Goal: Information Seeking & Learning: Check status

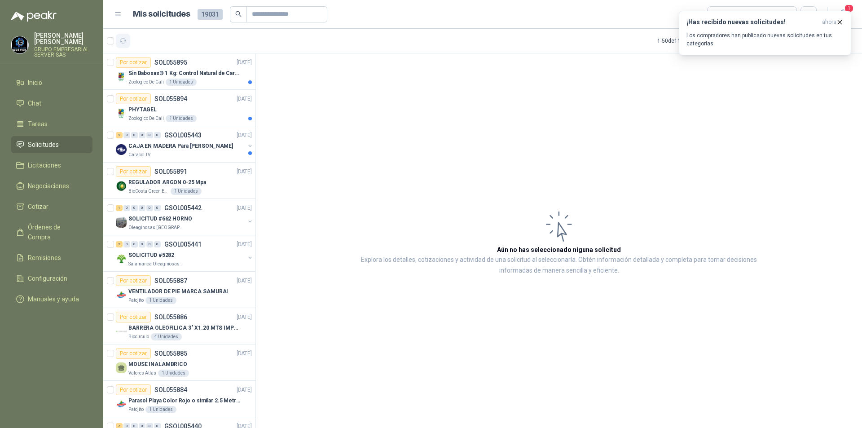
click at [128, 41] on button "button" at bounding box center [123, 41] width 14 height 14
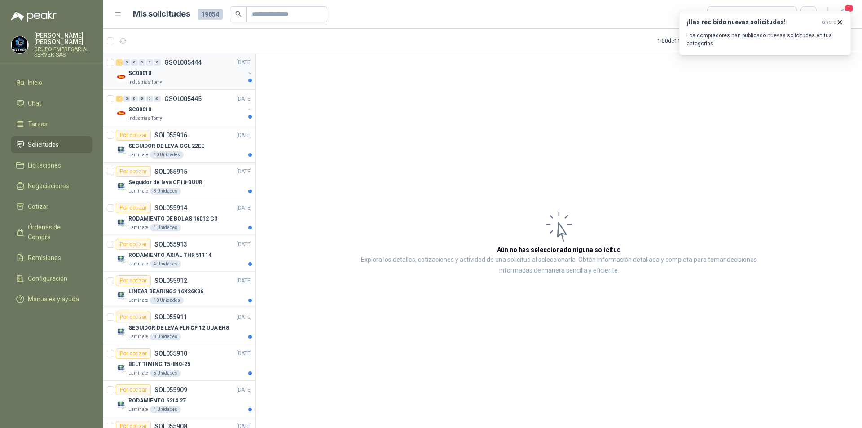
click at [203, 80] on div "Industrias Tomy" at bounding box center [186, 82] width 116 height 7
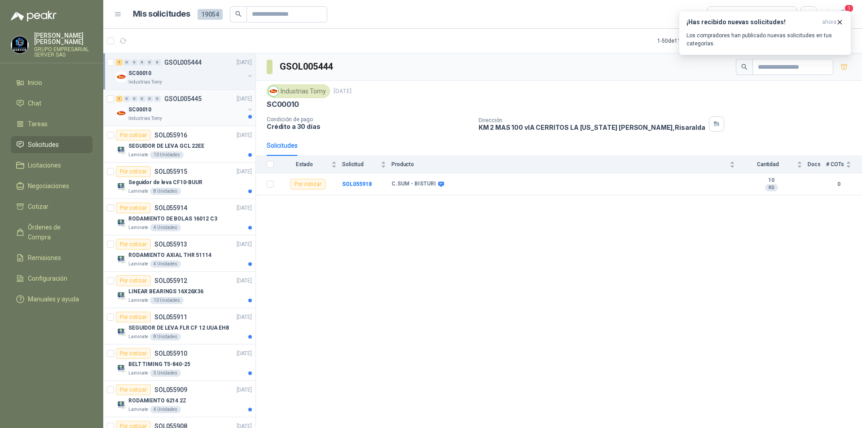
click at [187, 108] on div "SC00010" at bounding box center [186, 109] width 116 height 11
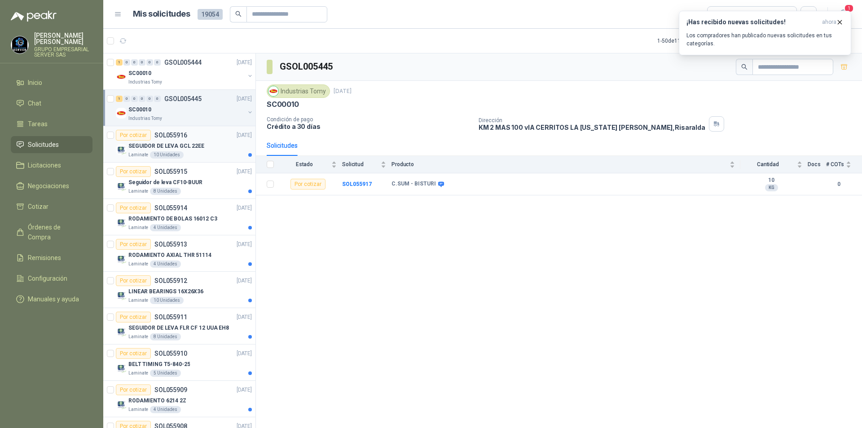
click at [198, 150] on p "SEGUIDOR DE LEVA GCL 22EE" at bounding box center [166, 146] width 76 height 9
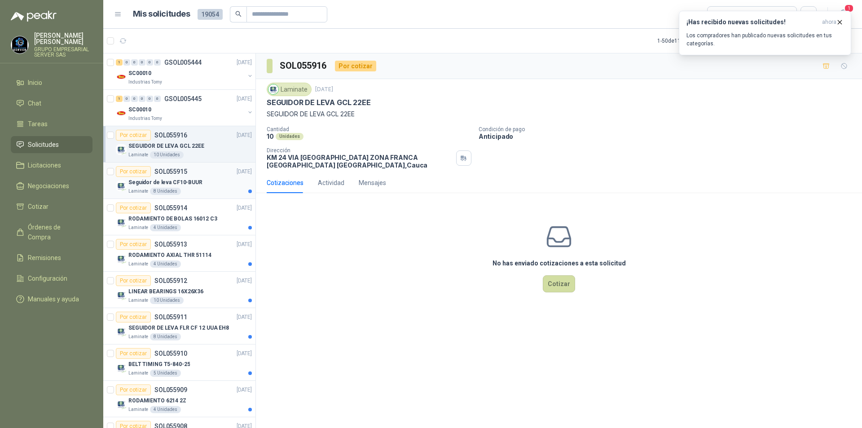
click at [207, 177] on div "Seguidor de leva CF10-BUUR" at bounding box center [189, 182] width 123 height 11
click at [203, 259] on div "RODAMIENTO AXIAL THR 51114" at bounding box center [189, 255] width 123 height 11
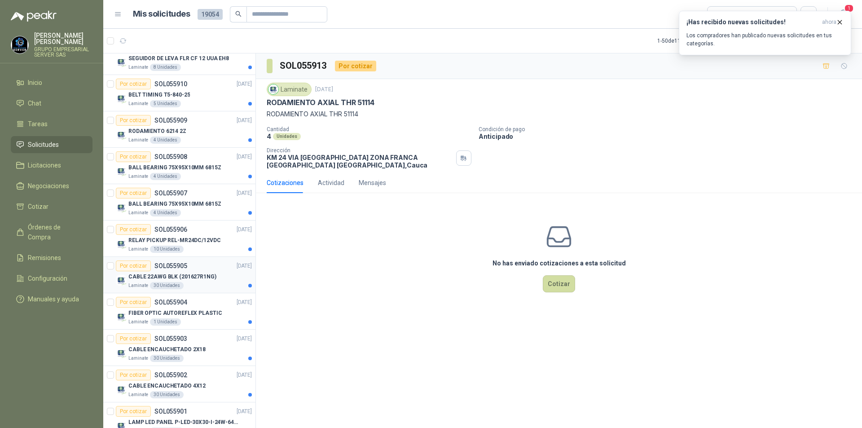
scroll to position [404, 0]
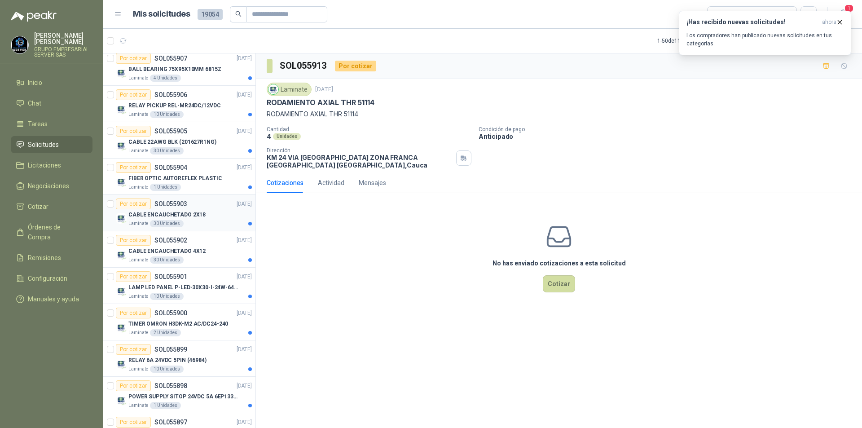
click at [200, 223] on div "Laminate 30 Unidades" at bounding box center [189, 223] width 123 height 7
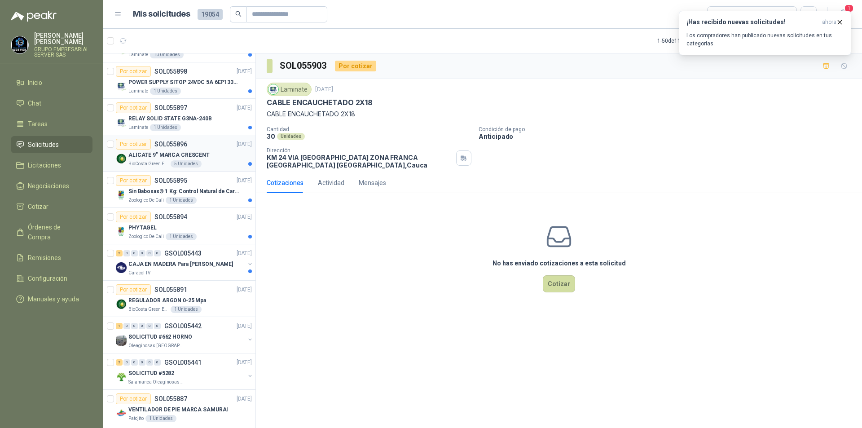
click at [211, 161] on div "BioCosta [PERSON_NAME] Energy S.A.S 5 Unidades" at bounding box center [189, 163] width 123 height 7
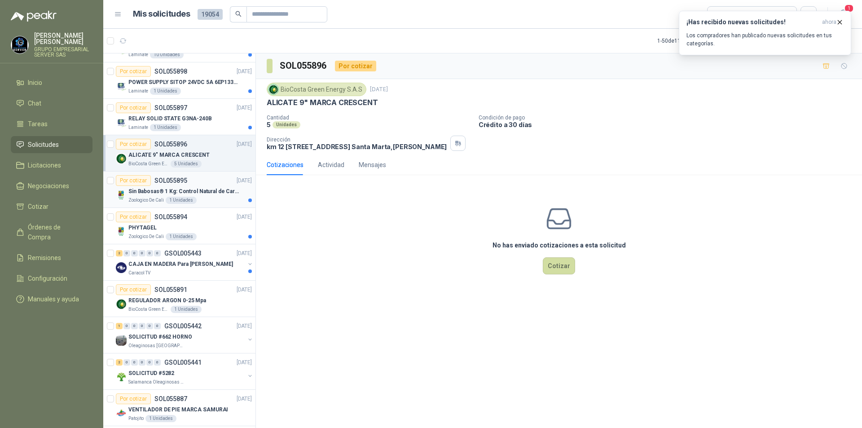
click at [219, 192] on p "Sin Babosas® 1 Kg: Control Natural de Caracoles y Babosas" at bounding box center [184, 191] width 112 height 9
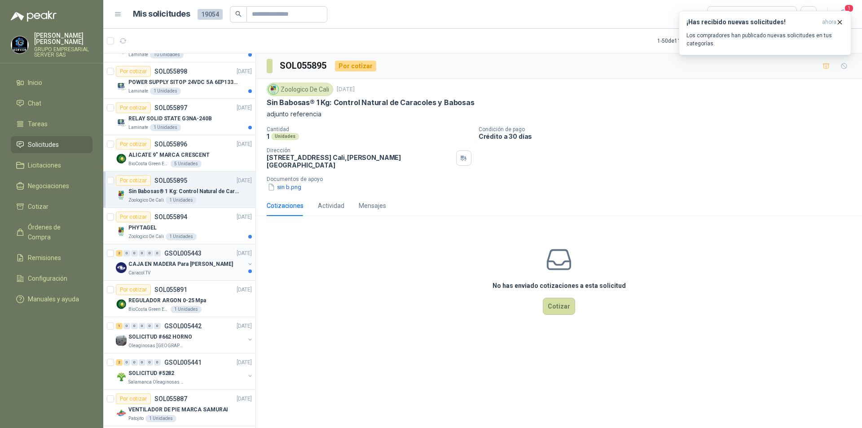
click at [199, 268] on div "CAJA EN MADERA Para [PERSON_NAME]" at bounding box center [186, 264] width 116 height 11
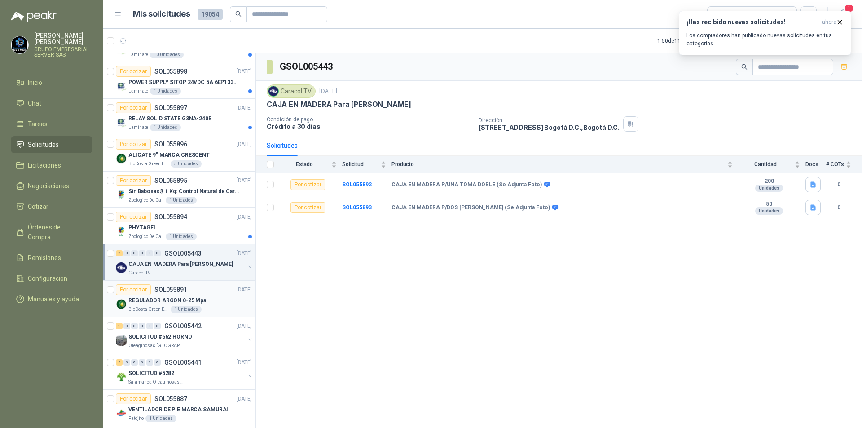
click at [202, 302] on div "REGULADOR ARGON 0-25 Mpa" at bounding box center [189, 300] width 123 height 11
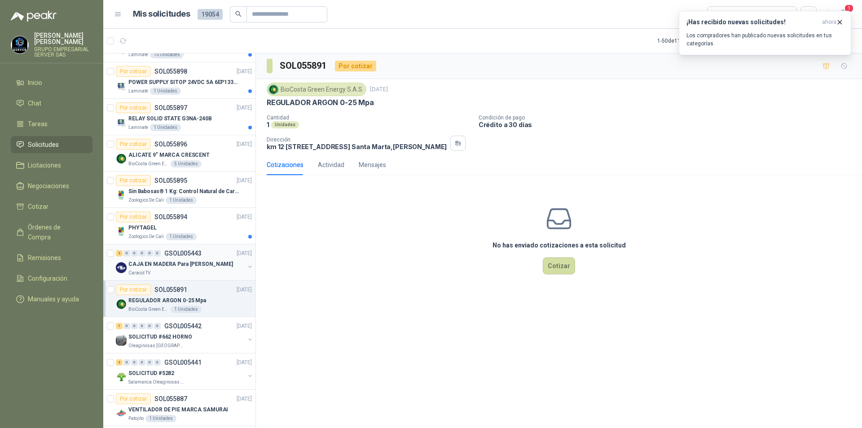
scroll to position [808, 0]
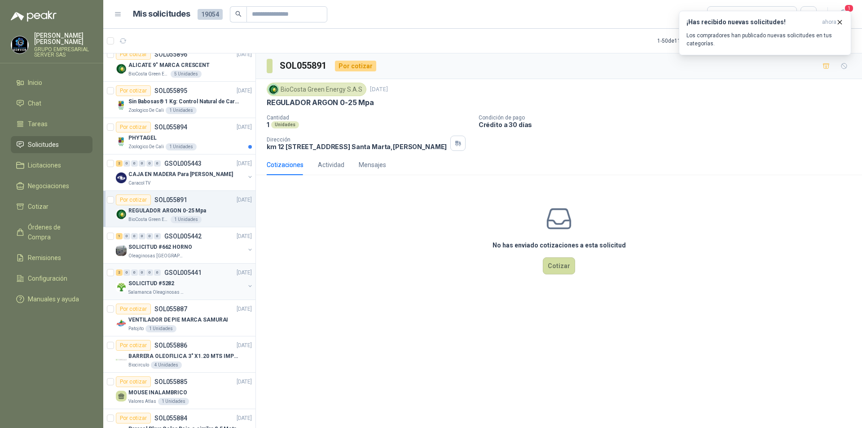
click at [208, 288] on div "SOLICITUD #5282" at bounding box center [186, 283] width 116 height 11
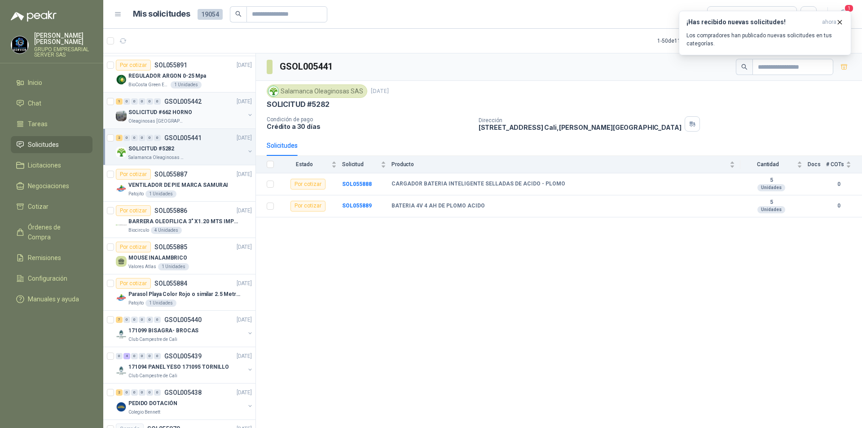
scroll to position [988, 0]
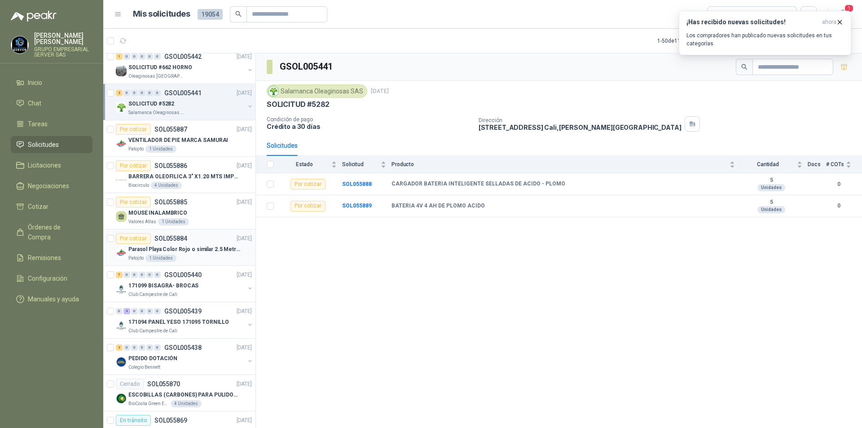
click at [193, 256] on div "Patojito 1 Unidades" at bounding box center [189, 258] width 123 height 7
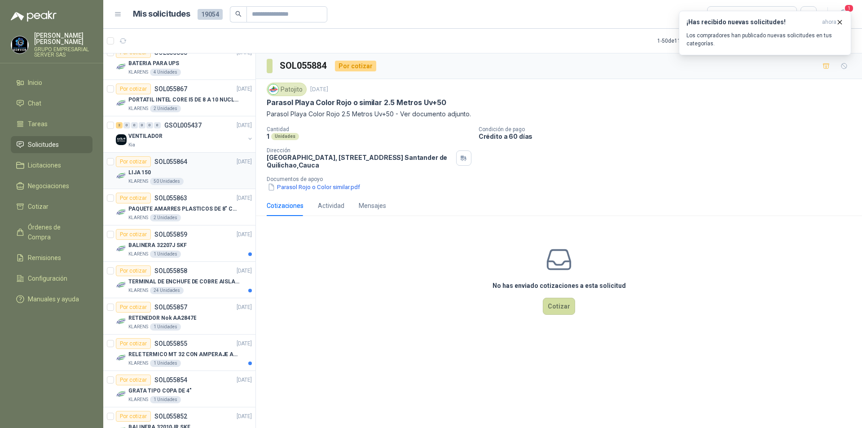
scroll to position [1453, 0]
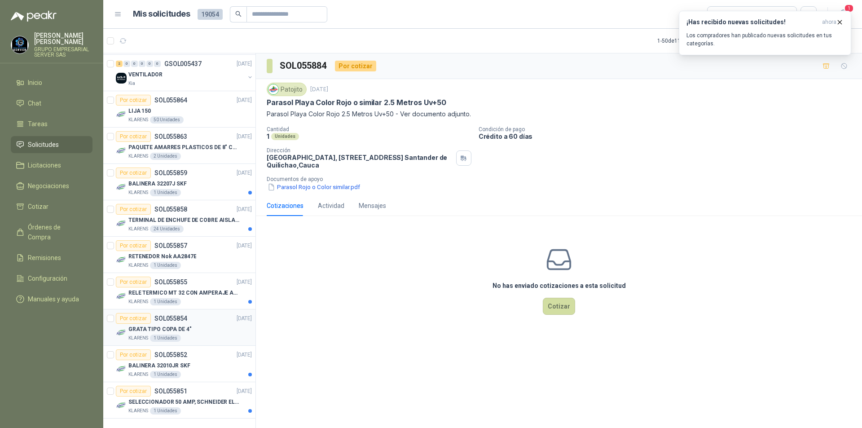
click at [208, 334] on div "KLARENS 1 Unidades" at bounding box center [189, 337] width 123 height 7
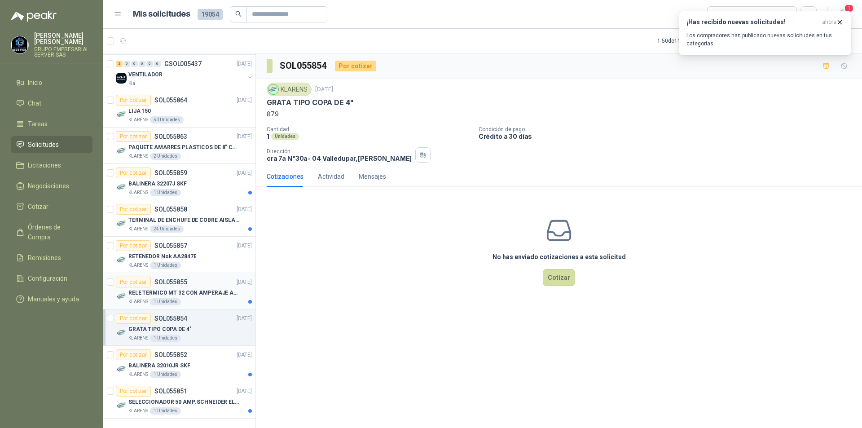
click at [211, 304] on div "KLARENS 1 Unidades" at bounding box center [189, 301] width 123 height 7
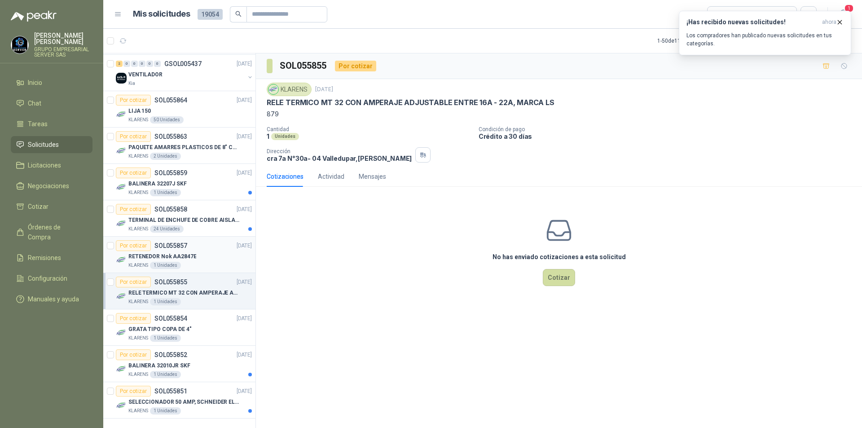
click at [209, 261] on div "RETENEDOR Nok AA2847E" at bounding box center [189, 256] width 123 height 11
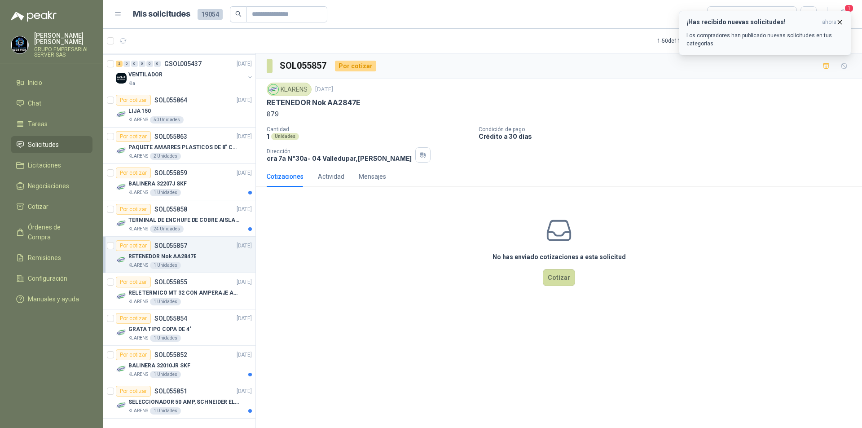
click at [840, 20] on icon "button" at bounding box center [840, 22] width 8 height 8
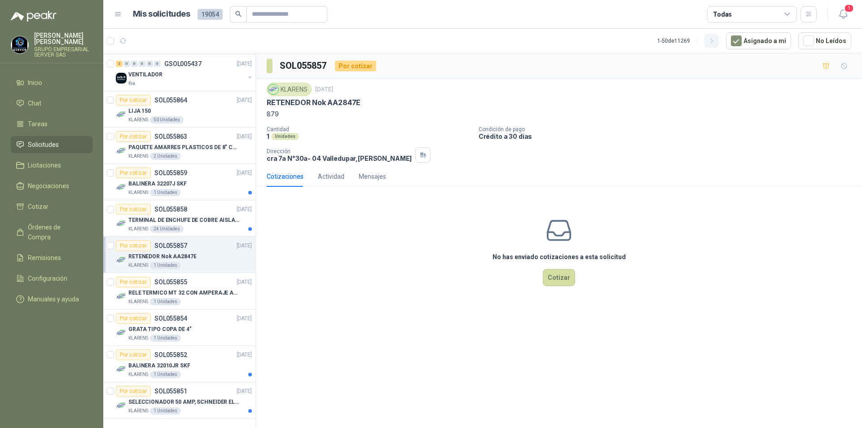
click at [716, 39] on icon "button" at bounding box center [712, 41] width 8 height 8
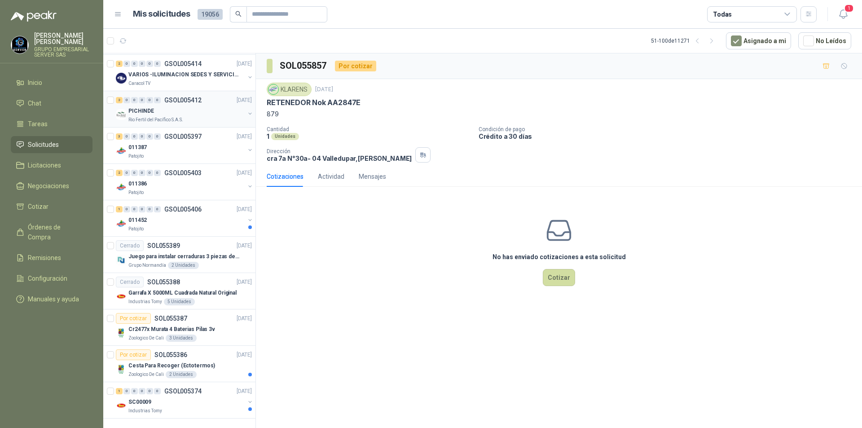
click at [206, 117] on div "Rio Fertil del Pacífico S.A.S." at bounding box center [186, 119] width 116 height 7
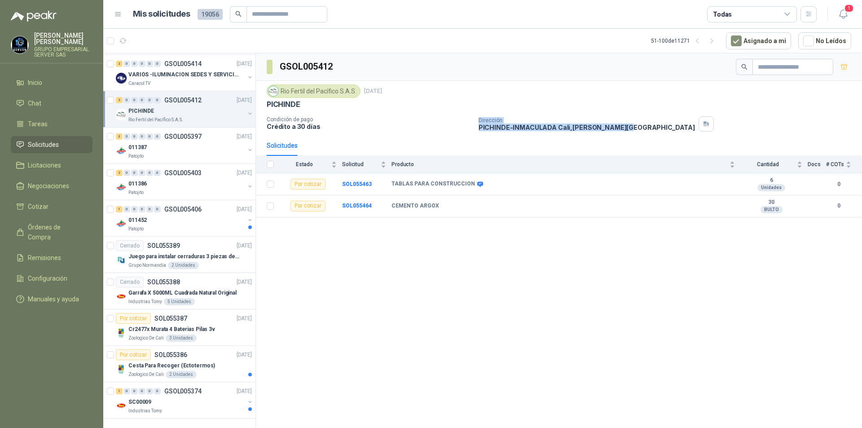
drag, startPoint x: 472, startPoint y: 133, endPoint x: 616, endPoint y: 133, distance: 144.5
click at [616, 133] on div "Rio Fertil [PERSON_NAME] S.A.S. [DATE] PICHINDE Condición de pago Crédito a 30 …" at bounding box center [559, 108] width 606 height 54
copy div "Crédito a 30 días Dirección PICHINDE-[PERSON_NAME] Cali , [PERSON_NAME][GEOGRAP…"
click at [194, 254] on p "Juego para instalar cerraduras 3 piezas de acero al carbono - Pretul" at bounding box center [184, 256] width 112 height 9
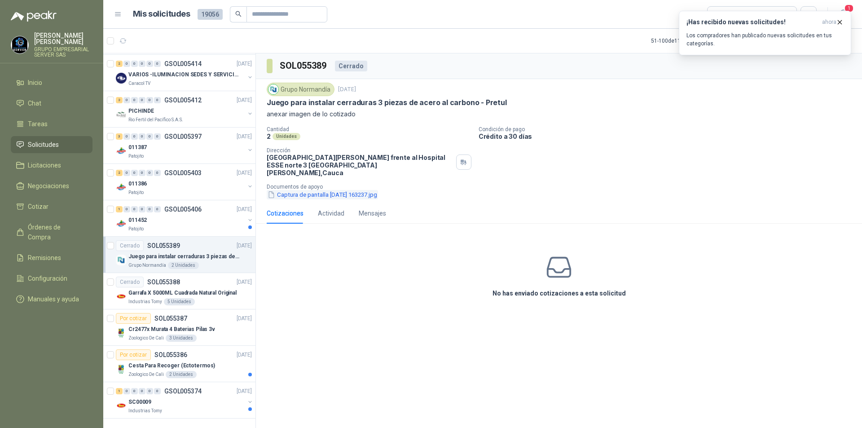
click at [331, 190] on button "Captura de pantalla [DATE] 163237.jpg" at bounding box center [322, 194] width 111 height 9
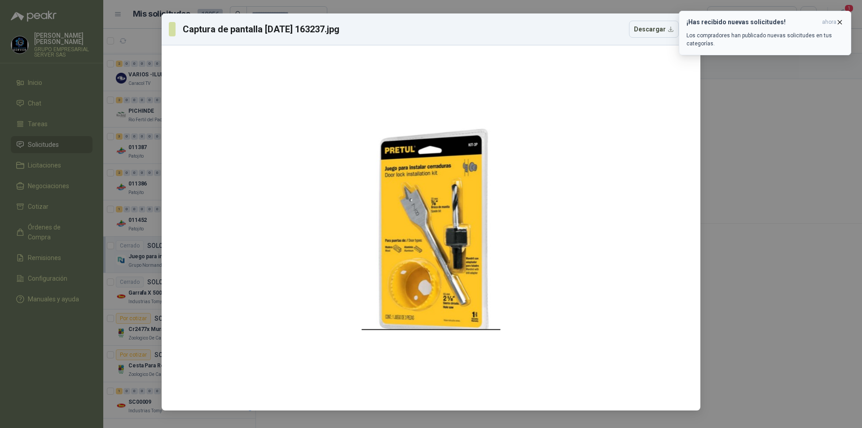
click at [842, 20] on icon "button" at bounding box center [840, 22] width 8 height 8
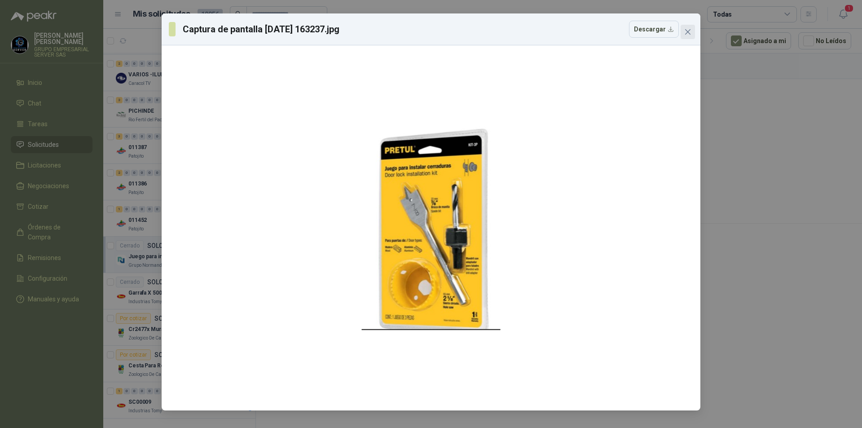
click at [690, 32] on icon "close" at bounding box center [687, 31] width 7 height 7
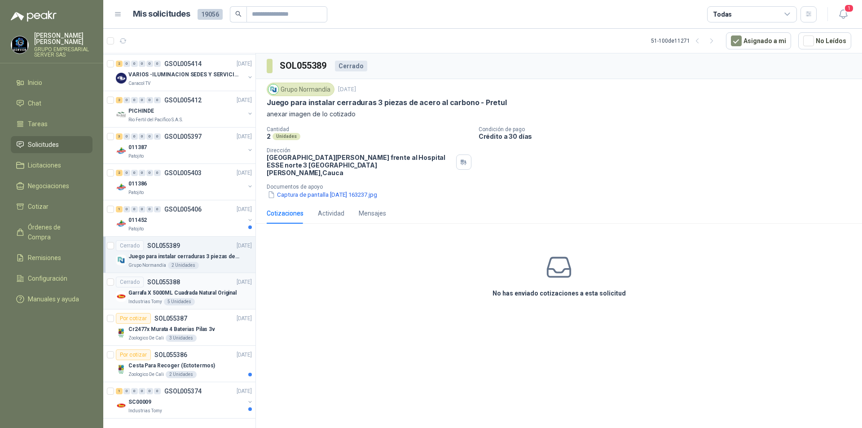
click at [204, 297] on div "Garrafa X 5000ML Cuadrada Natural Original" at bounding box center [189, 292] width 123 height 11
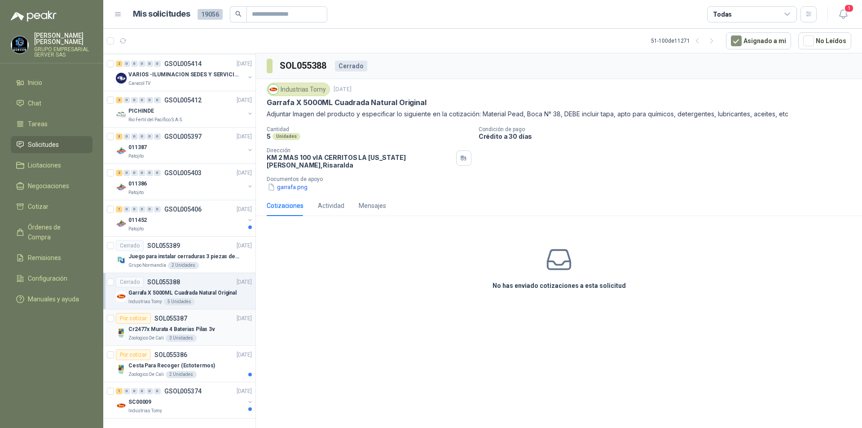
click at [212, 329] on p "Cr2477x Murata 4 Baterias Pilas 3v" at bounding box center [171, 329] width 87 height 9
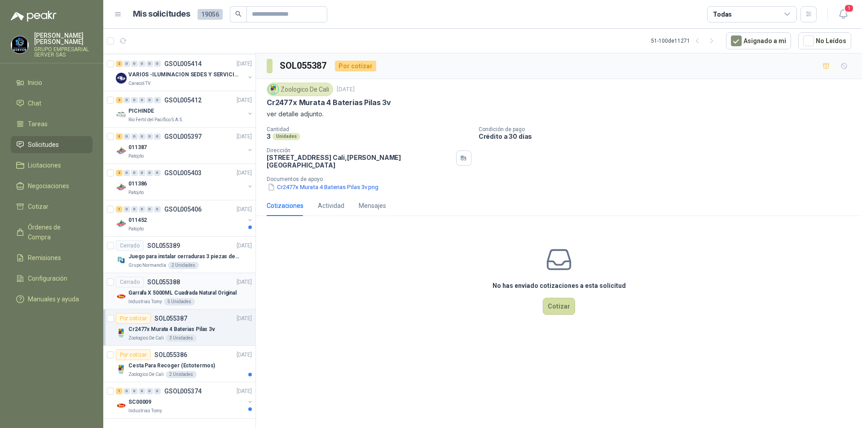
scroll to position [1460, 0]
click at [198, 349] on div "Por cotizar SOL055386 [DATE]" at bounding box center [184, 354] width 136 height 11
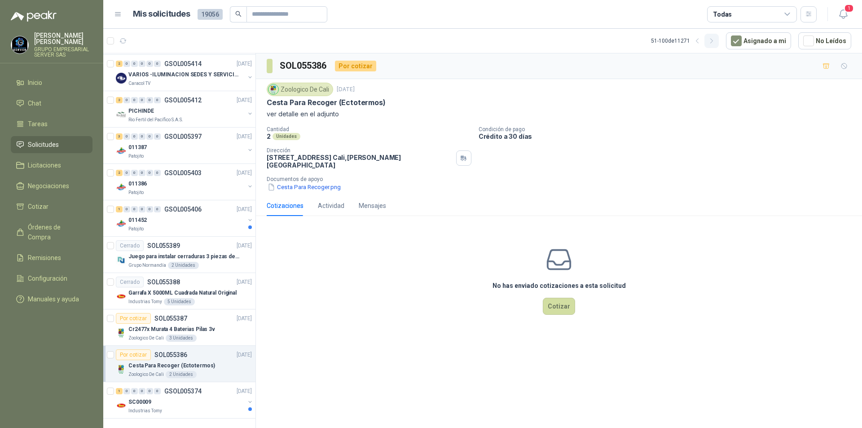
click at [716, 44] on icon "button" at bounding box center [712, 41] width 8 height 8
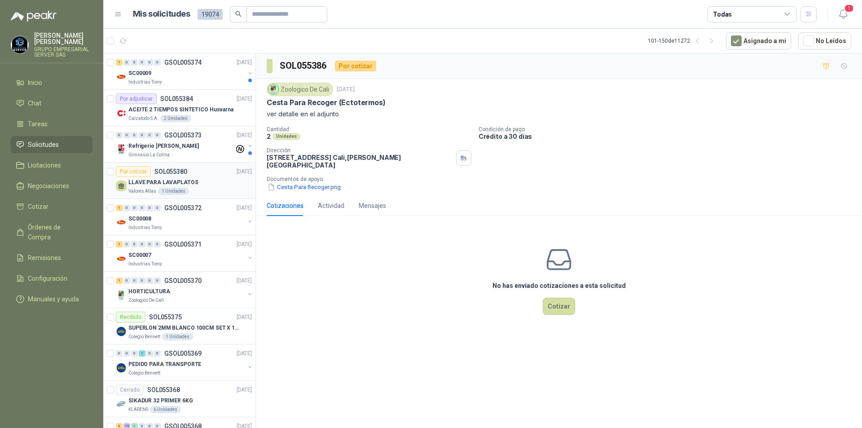
click at [216, 188] on div "Valores Atlas 1 Unidades" at bounding box center [189, 191] width 123 height 7
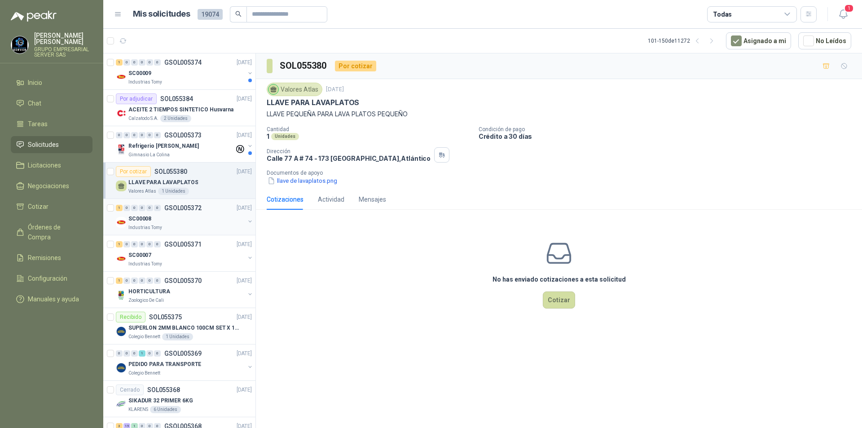
click at [189, 218] on div "SC00008" at bounding box center [186, 218] width 116 height 11
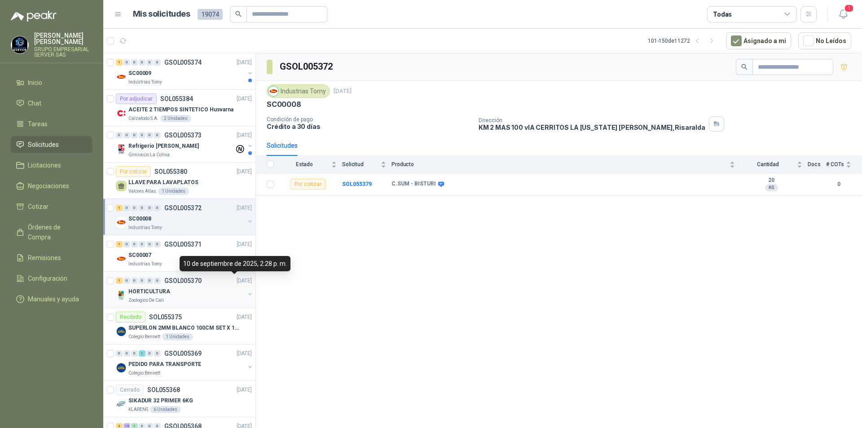
click at [201, 292] on div "HORTICULTURA" at bounding box center [186, 291] width 116 height 11
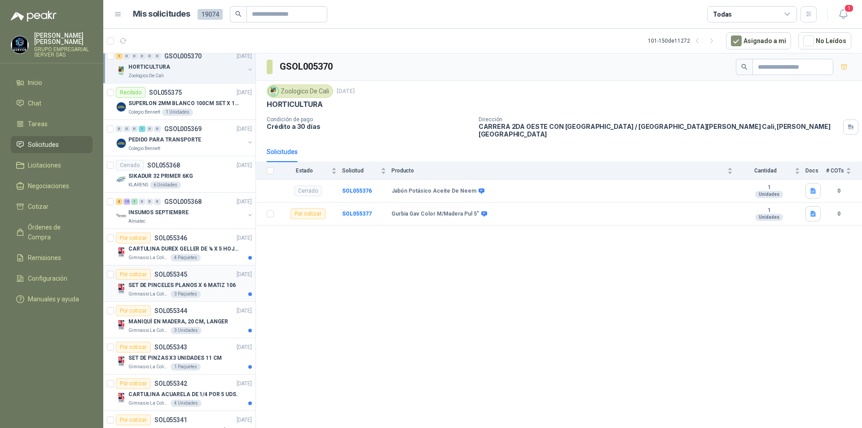
scroll to position [314, 0]
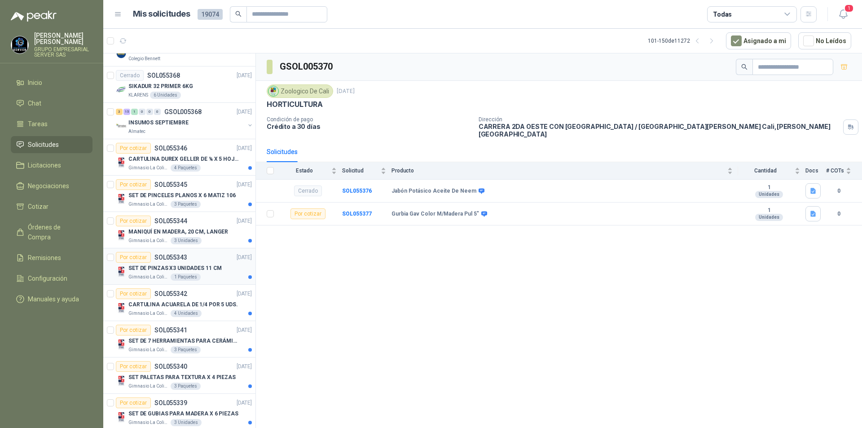
click at [210, 268] on p "SET DE PINZAS X3 UNIDADES 11 CM" at bounding box center [174, 268] width 93 height 9
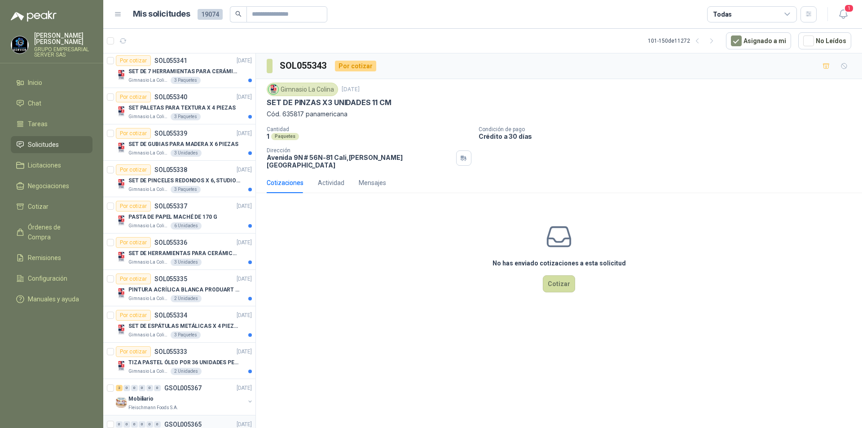
scroll to position [763, 0]
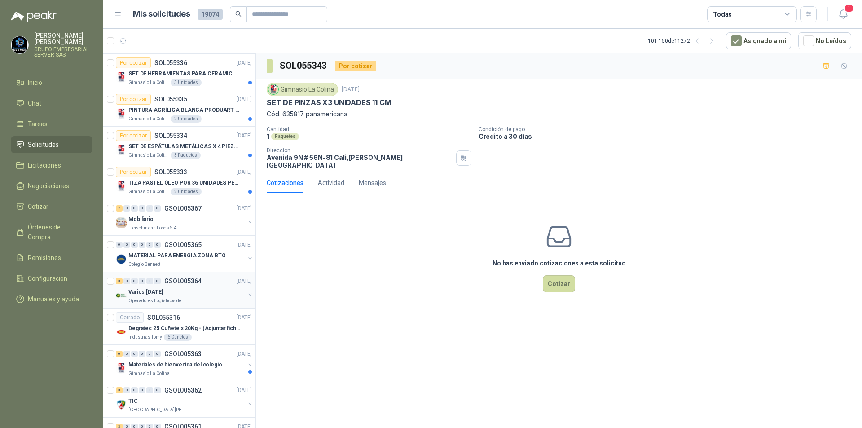
click at [179, 299] on p "Operadores Logísticos del Caribe" at bounding box center [156, 300] width 57 height 7
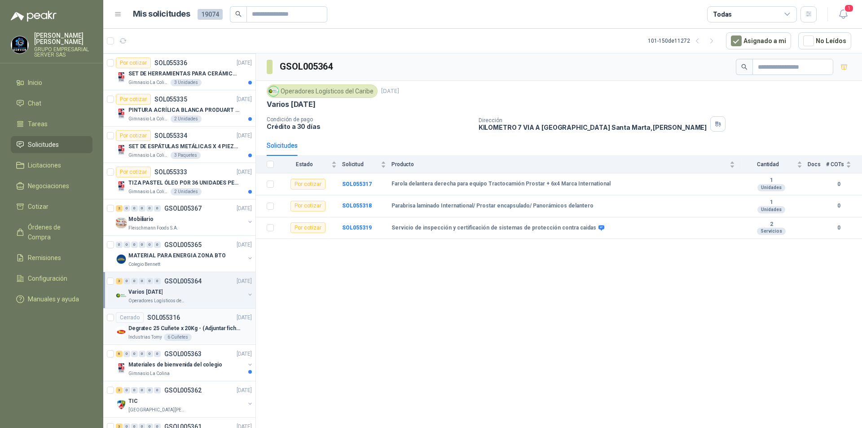
scroll to position [898, 0]
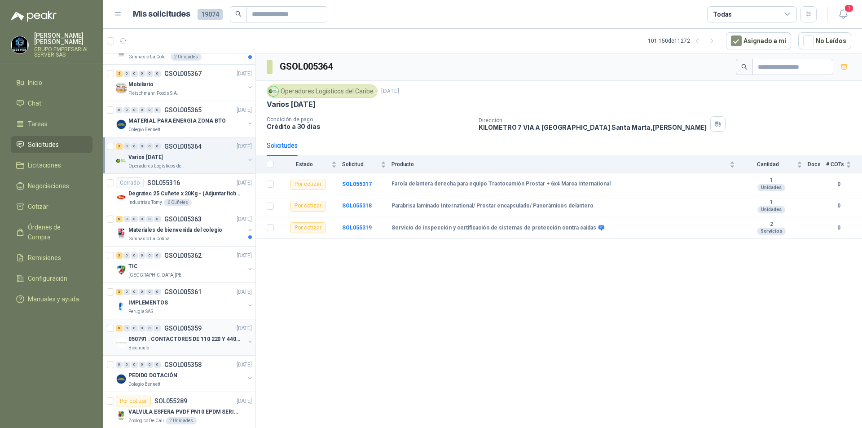
click at [188, 336] on p "050791 : CONTACTORES DE 110 220 Y 440 V" at bounding box center [184, 339] width 112 height 9
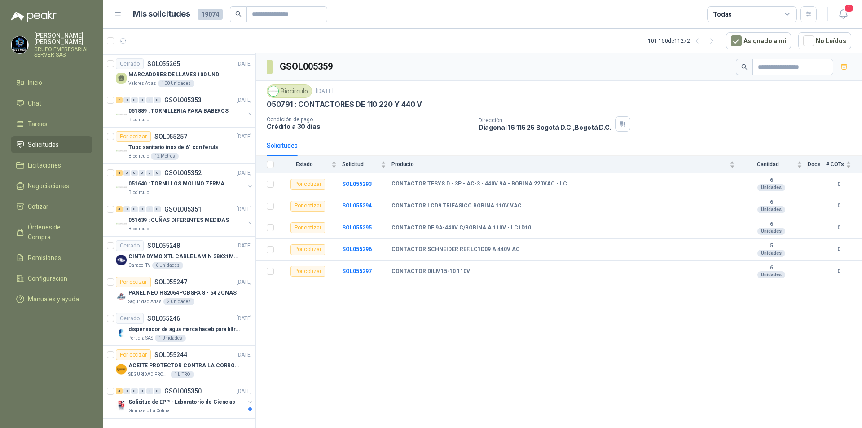
scroll to position [1236, 0]
